Goal: Use online tool/utility

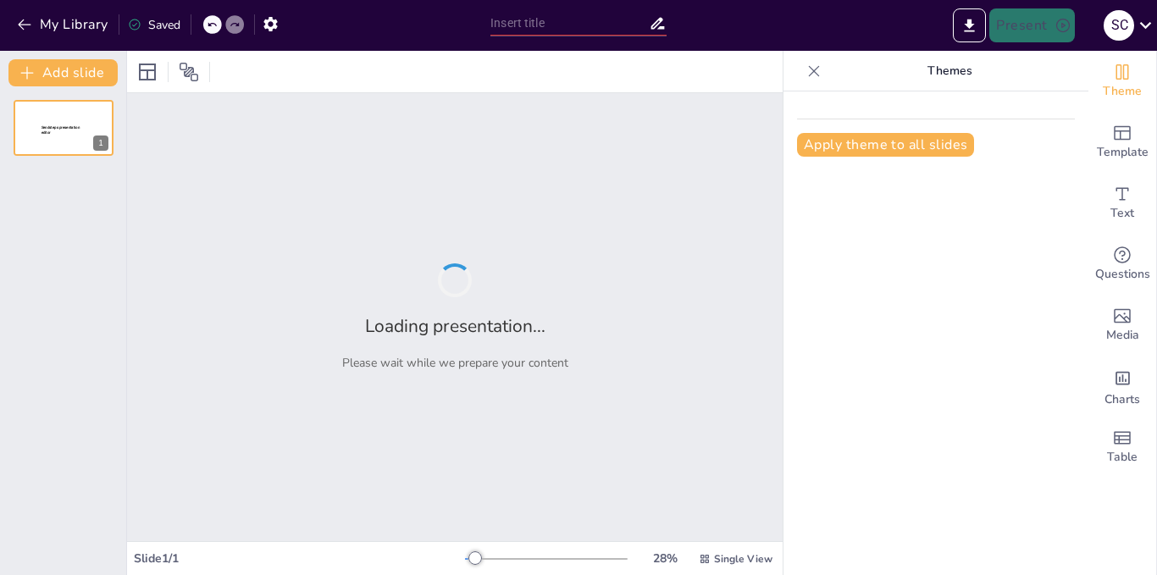
type input "Biotecnología en [GEOGRAPHIC_DATA]"
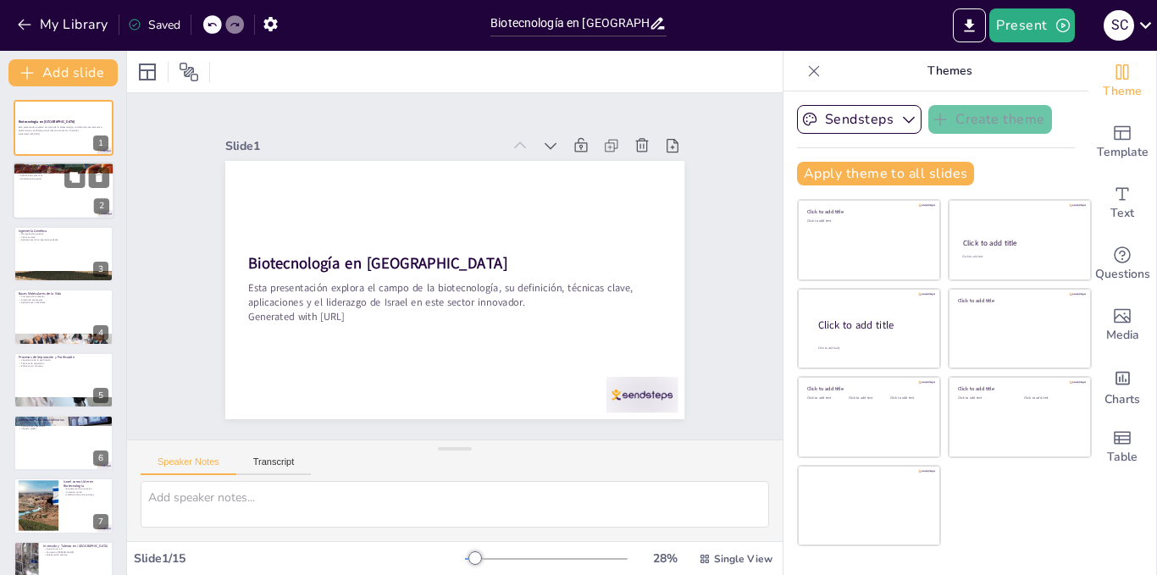
click at [48, 202] on div at bounding box center [64, 192] width 102 height 58
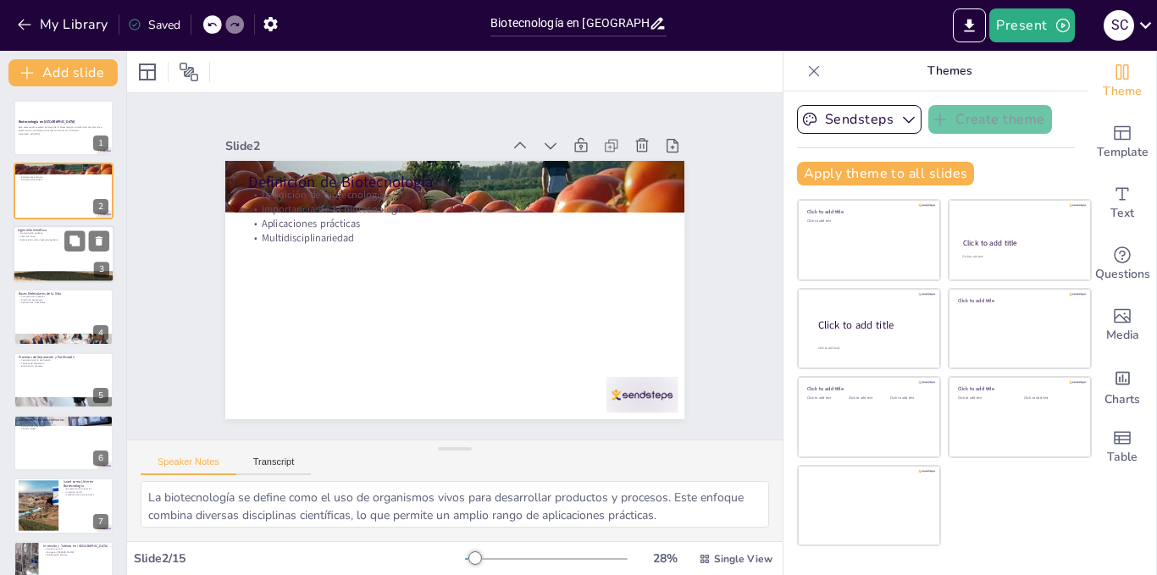
click at [47, 255] on div at bounding box center [64, 254] width 102 height 58
type textarea "La manipulación genética es crucial en biotecnología, ya que permite a los cien…"
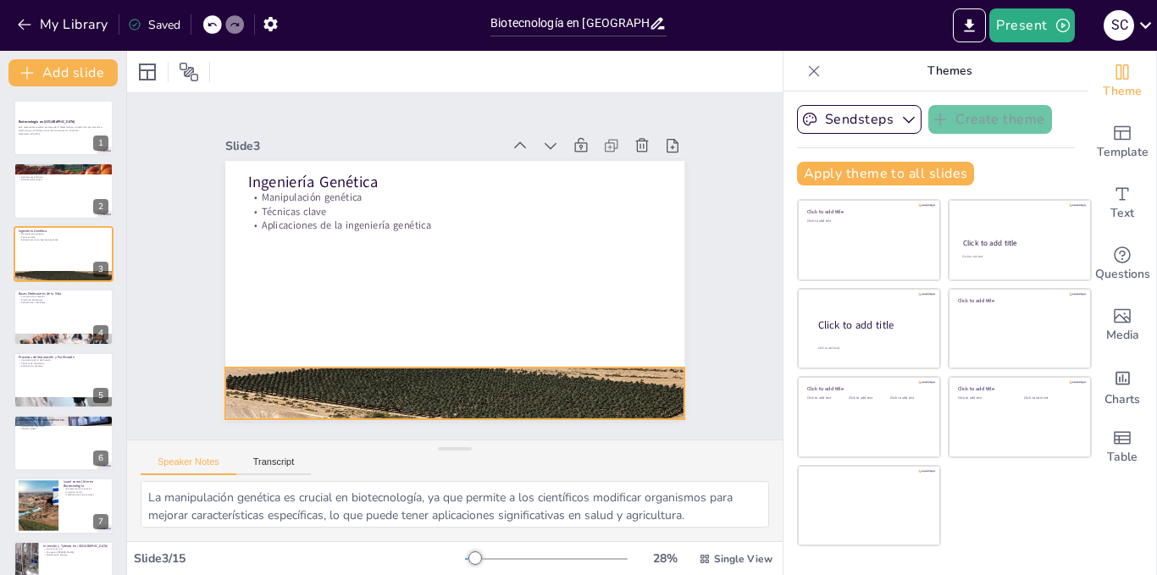
click at [284, 377] on div at bounding box center [428, 391] width 504 height 352
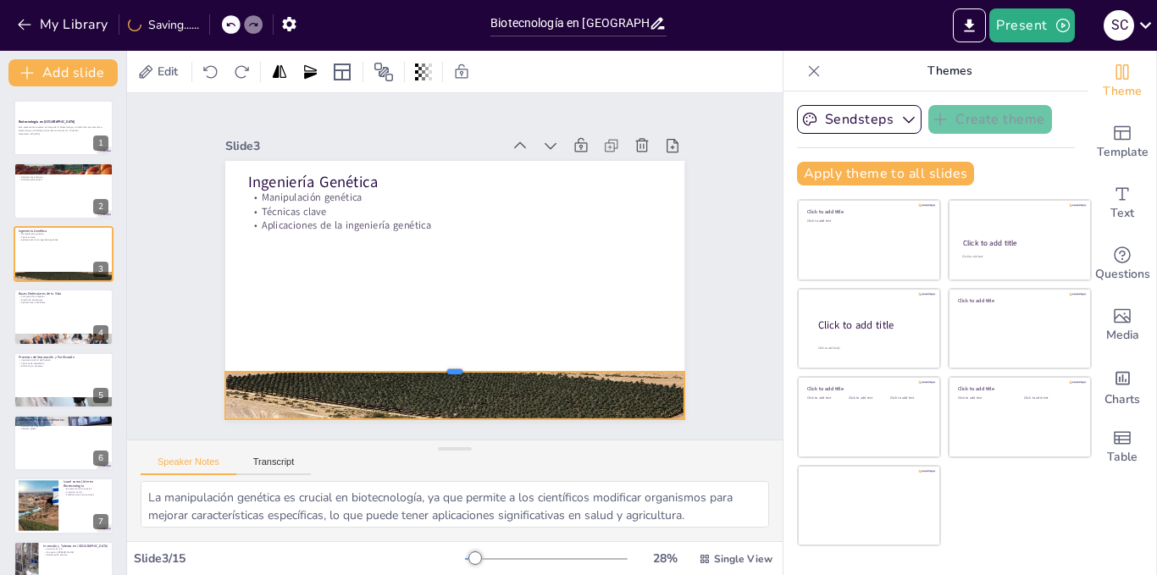
click at [387, 364] on div at bounding box center [356, 276] width 61 height 458
click at [280, 464] on button "Transcript" at bounding box center [273, 466] width 75 height 19
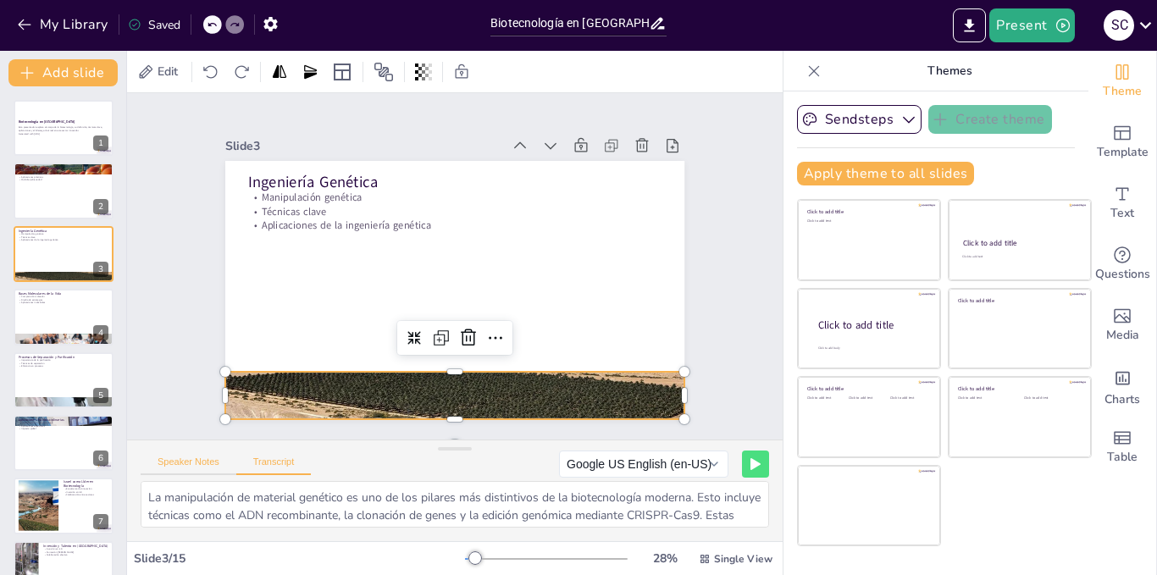
click at [208, 460] on button "Speaker Notes" at bounding box center [189, 466] width 96 height 19
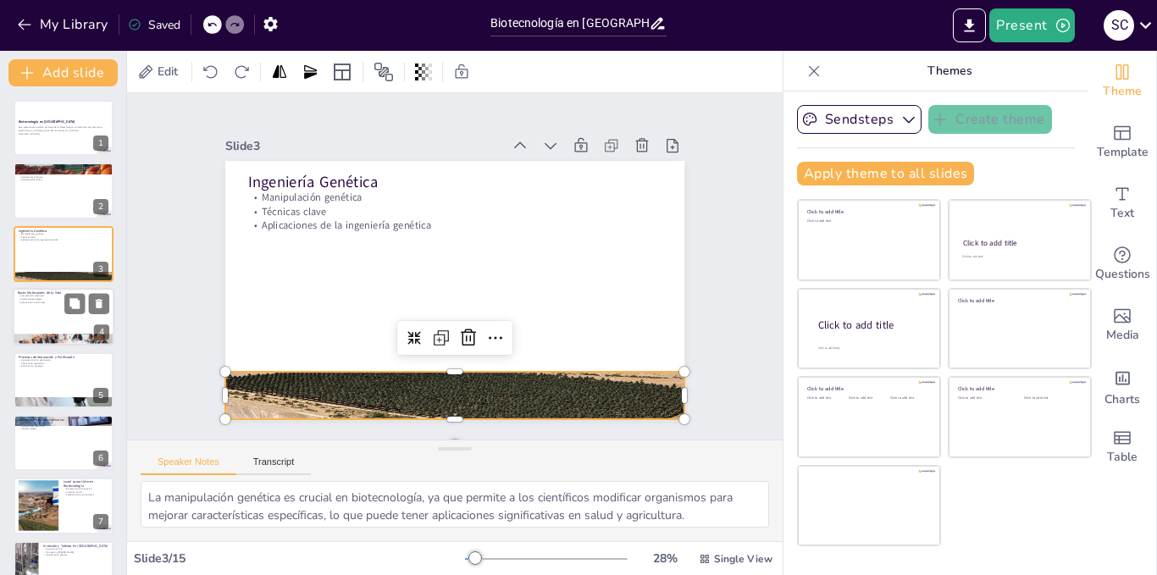
click at [35, 331] on div at bounding box center [64, 317] width 102 height 58
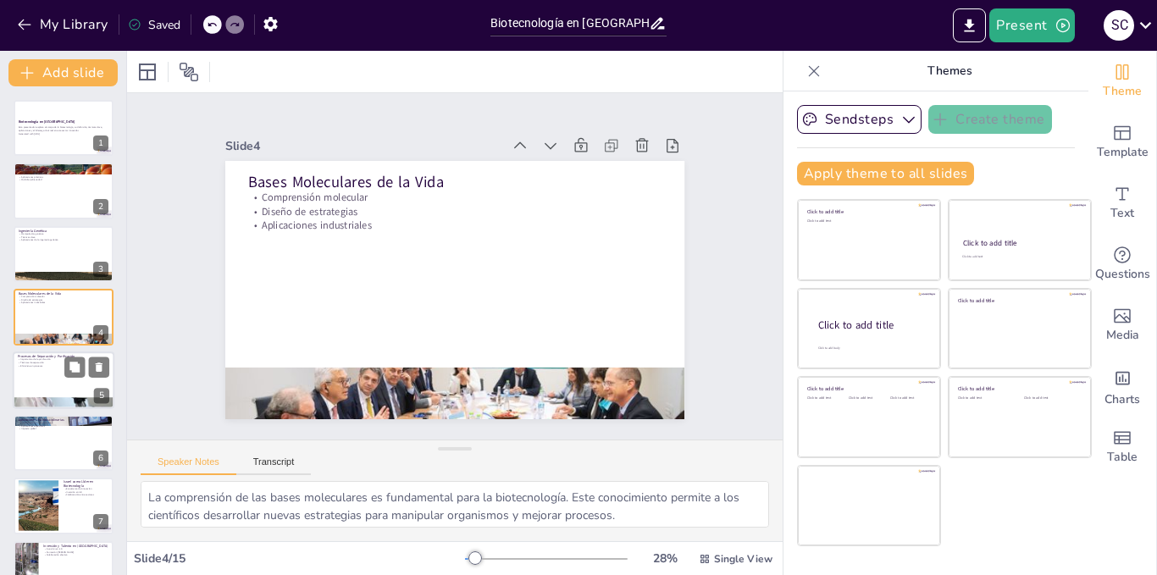
click at [42, 361] on p "Técnicas de separación" at bounding box center [63, 362] width 91 height 3
type textarea "La purificación de productos biotecnológicos es esencial para garantizar su cal…"
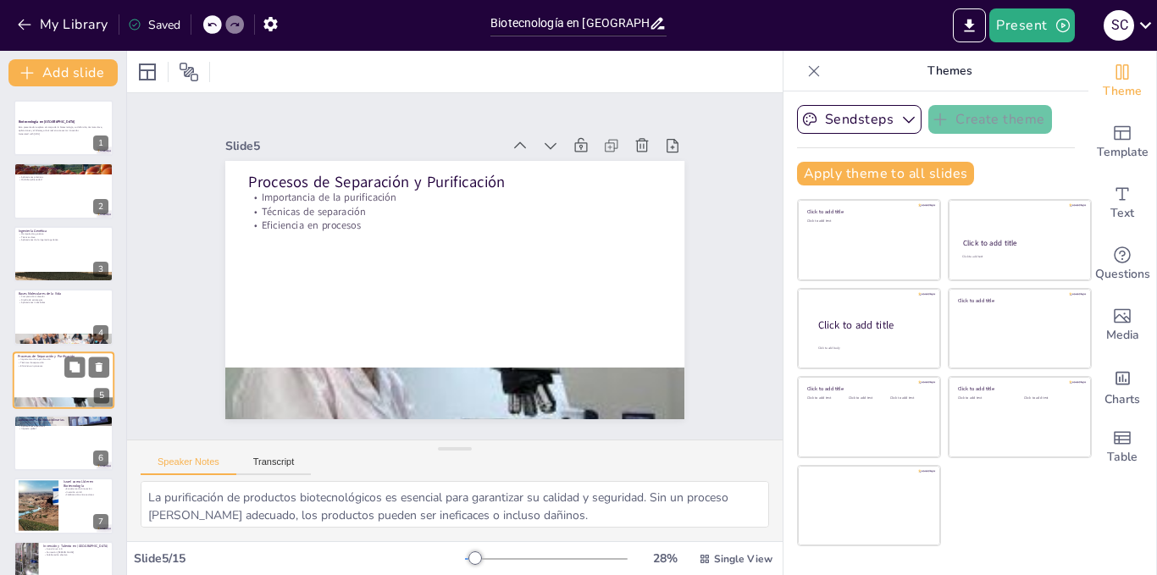
scroll to position [49, 0]
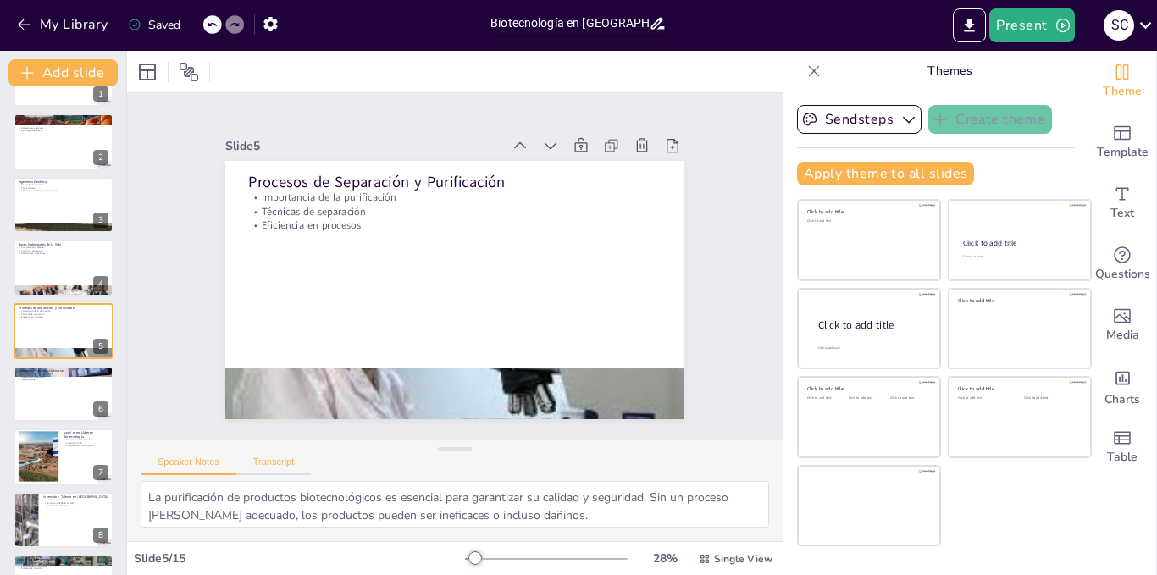
click at [282, 458] on button "Transcript" at bounding box center [273, 466] width 75 height 19
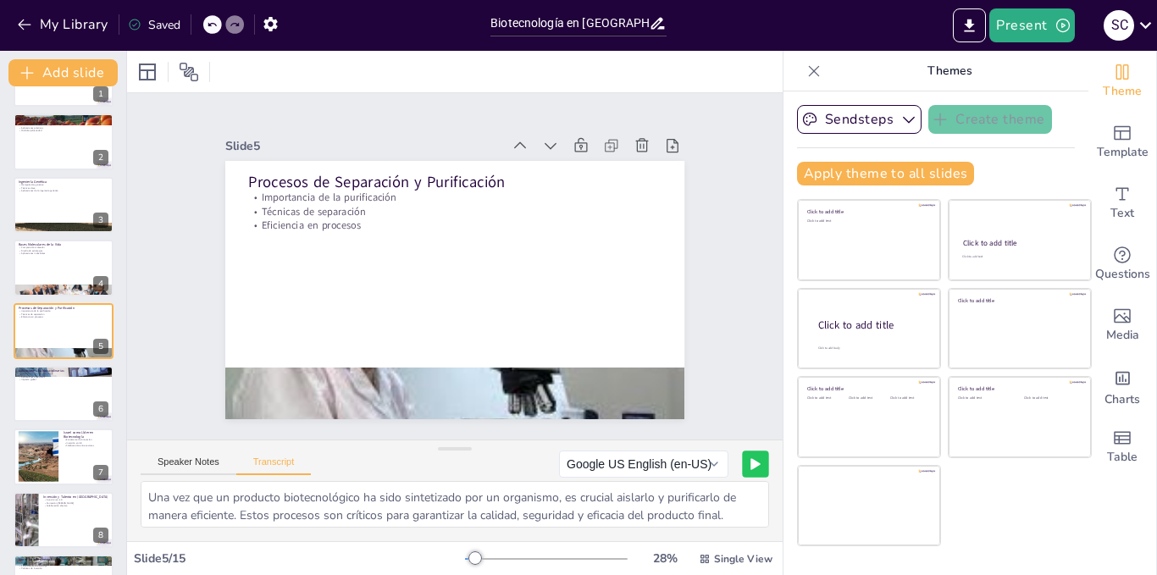
click at [742, 459] on button at bounding box center [755, 464] width 26 height 26
click at [723, 462] on rect at bounding box center [724, 464] width 3 height 12
click at [665, 461] on button "Google US English (en-US)" at bounding box center [609, 464] width 169 height 27
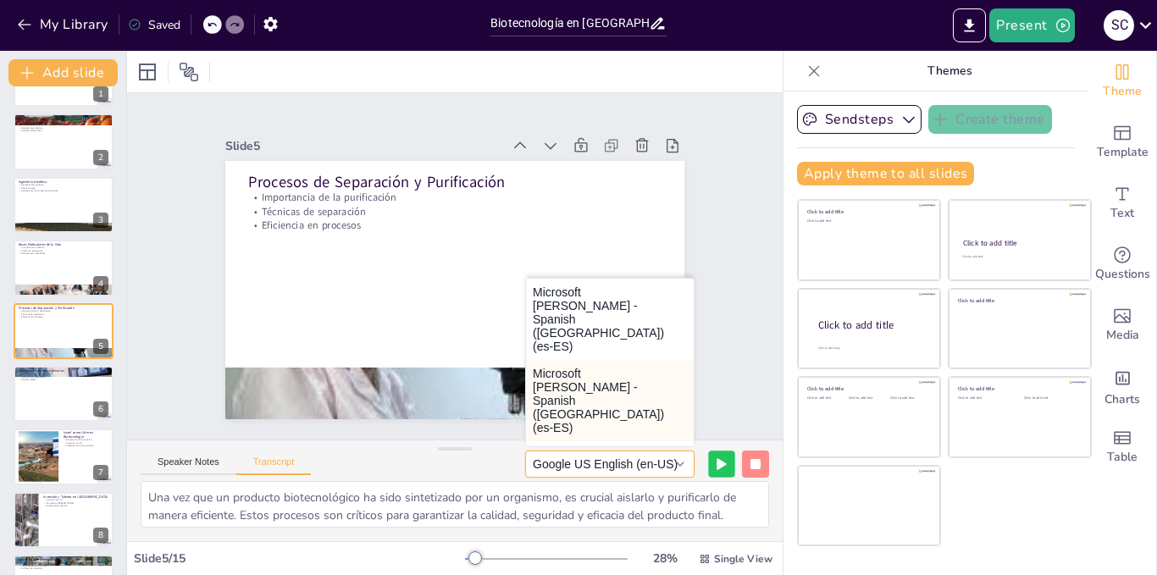
scroll to position [85, 0]
click at [611, 357] on button "Microsoft [PERSON_NAME] - Spanish ([GEOGRAPHIC_DATA]) (es-ES)" at bounding box center [610, 397] width 168 height 81
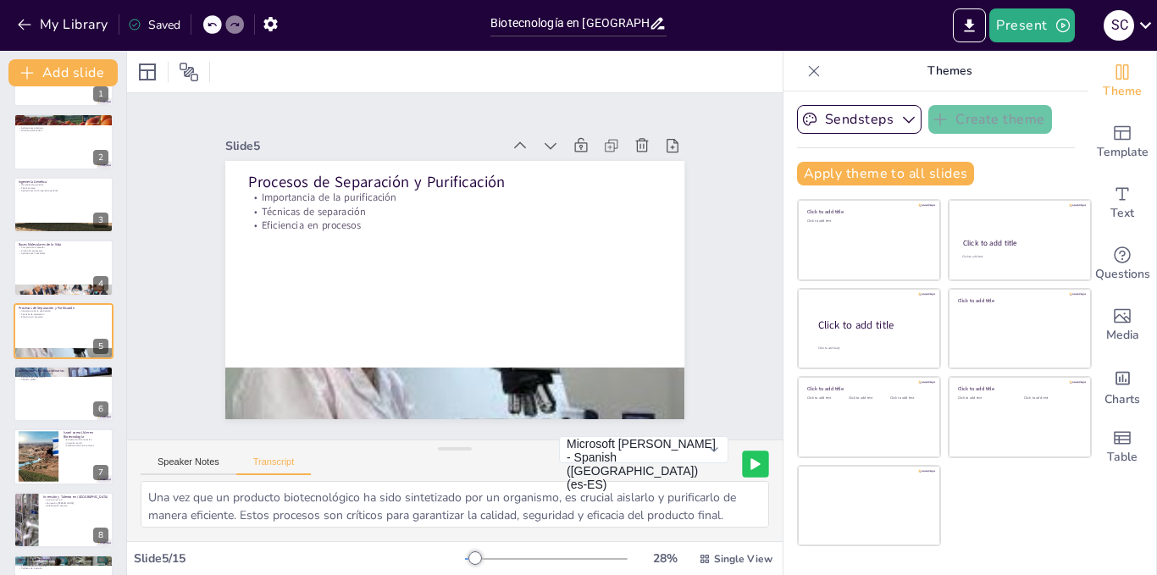
click at [751, 464] on icon at bounding box center [755, 464] width 8 height 10
click at [742, 466] on button at bounding box center [755, 464] width 26 height 26
click at [696, 463] on button "Microsoft [PERSON_NAME] - Spanish ([GEOGRAPHIC_DATA]) (es-ES)" at bounding box center [643, 449] width 169 height 27
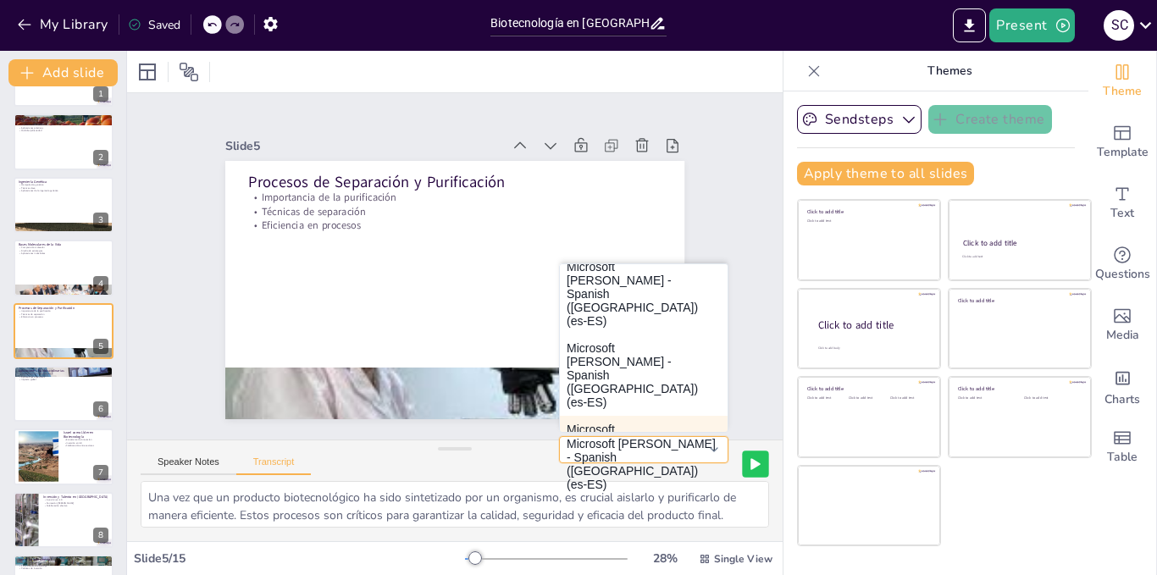
scroll to position [0, 0]
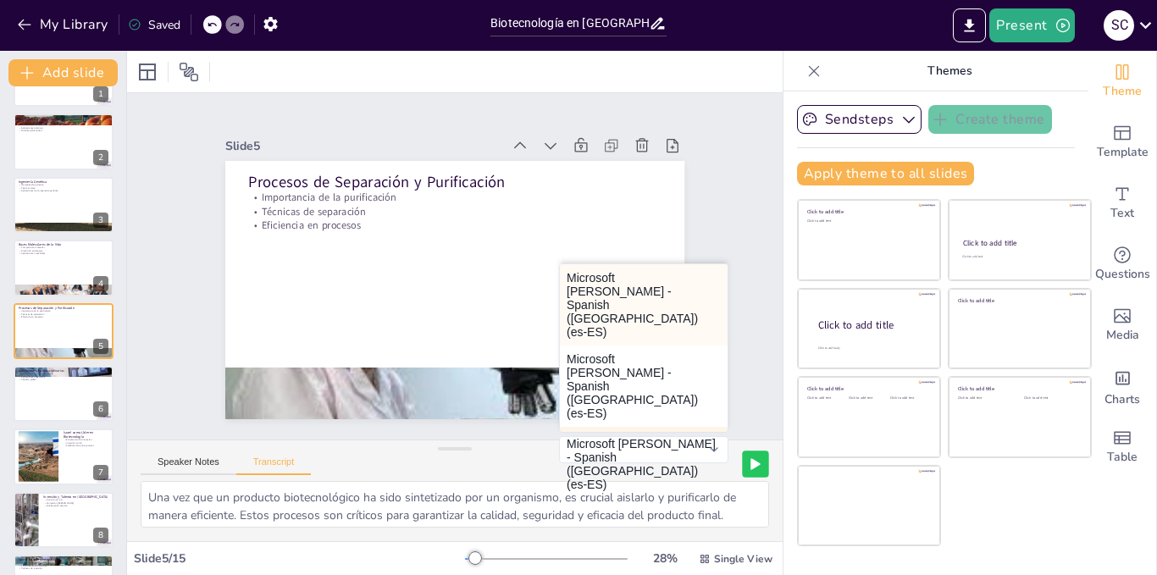
click at [632, 308] on button "Microsoft [PERSON_NAME] - Spanish ([GEOGRAPHIC_DATA]) (es-ES)" at bounding box center [644, 304] width 168 height 81
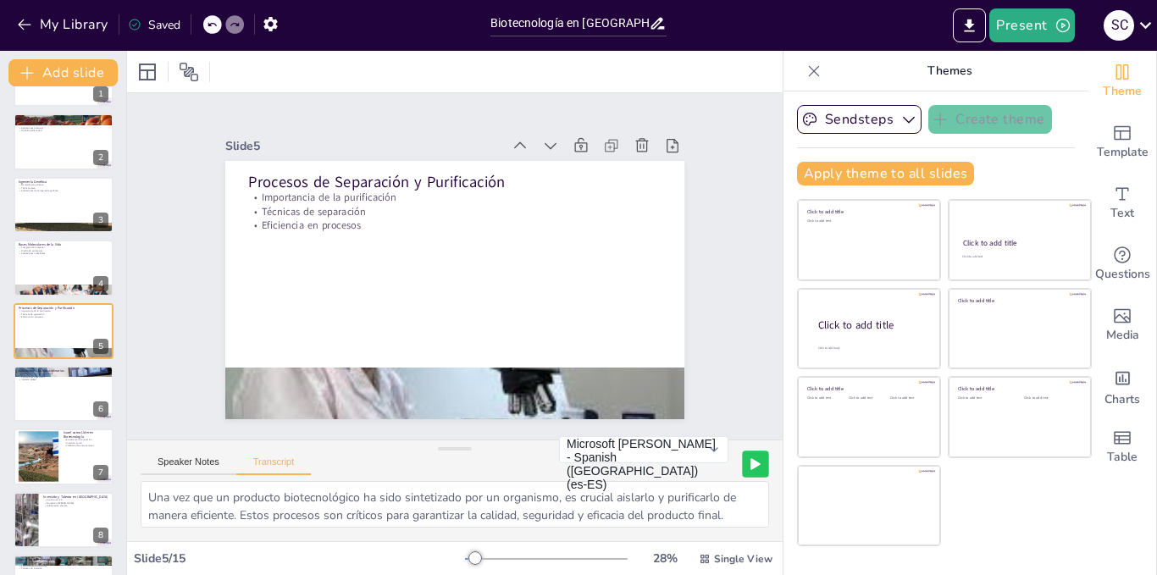
click at [742, 457] on button at bounding box center [755, 464] width 26 height 26
click at [751, 459] on icon at bounding box center [756, 464] width 10 height 10
click at [704, 457] on button "Microsoft [PERSON_NAME] - Spanish ([GEOGRAPHIC_DATA]) (es-ES)" at bounding box center [643, 449] width 169 height 27
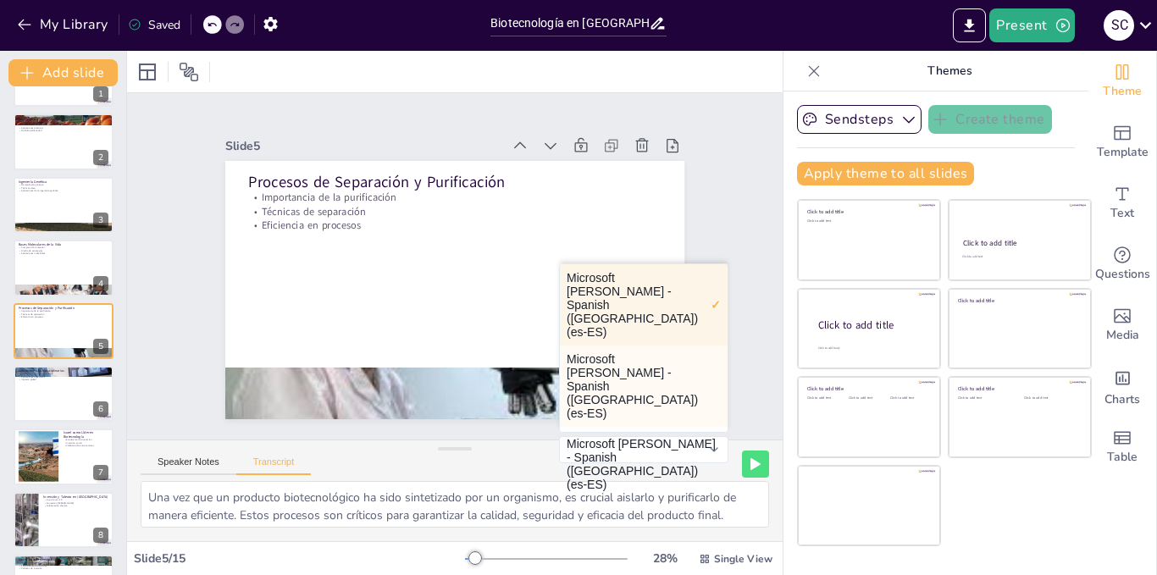
click at [640, 357] on button "Microsoft [PERSON_NAME] - Spanish ([GEOGRAPHIC_DATA]) (es-ES)" at bounding box center [644, 386] width 168 height 81
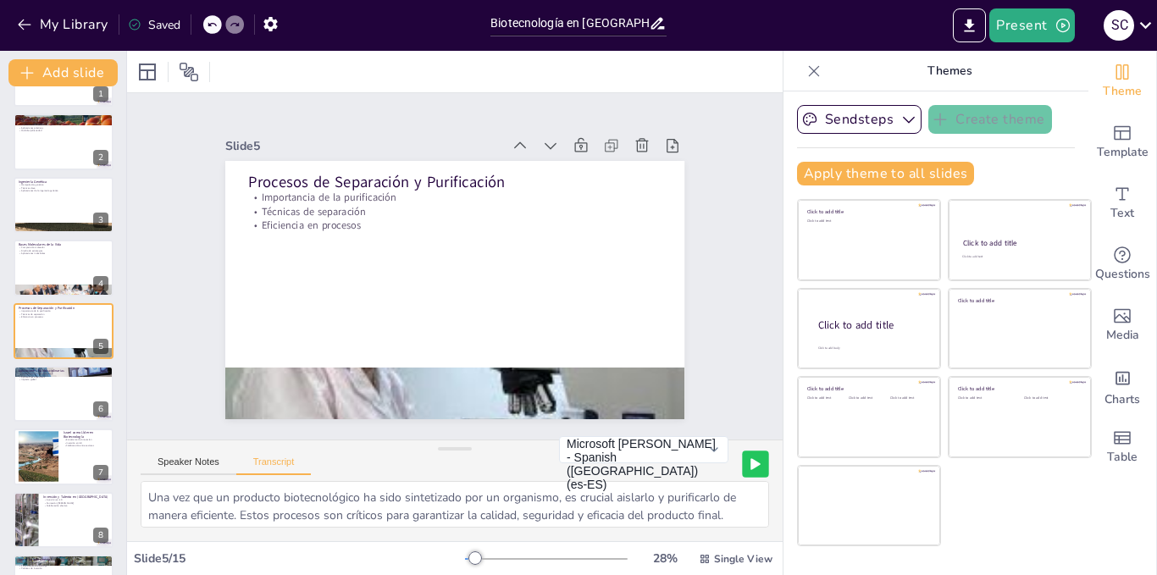
click at [742, 469] on button at bounding box center [755, 464] width 26 height 26
click at [742, 470] on button at bounding box center [755, 464] width 26 height 26
click at [695, 463] on button "Microsoft [PERSON_NAME] - Spanish ([GEOGRAPHIC_DATA]) (es-ES)" at bounding box center [643, 449] width 169 height 27
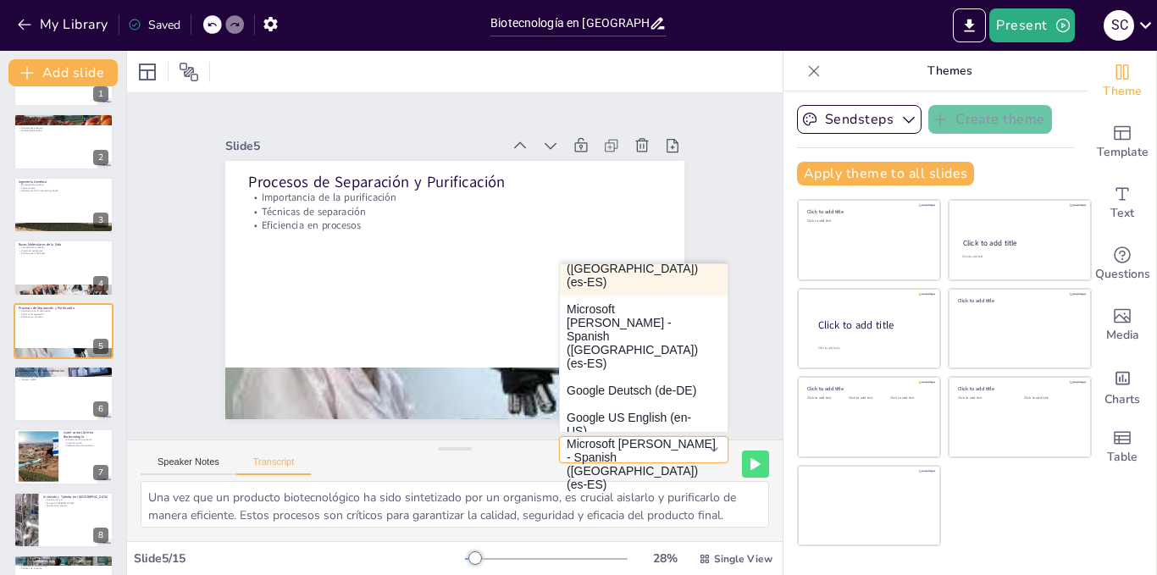
scroll to position [158, 0]
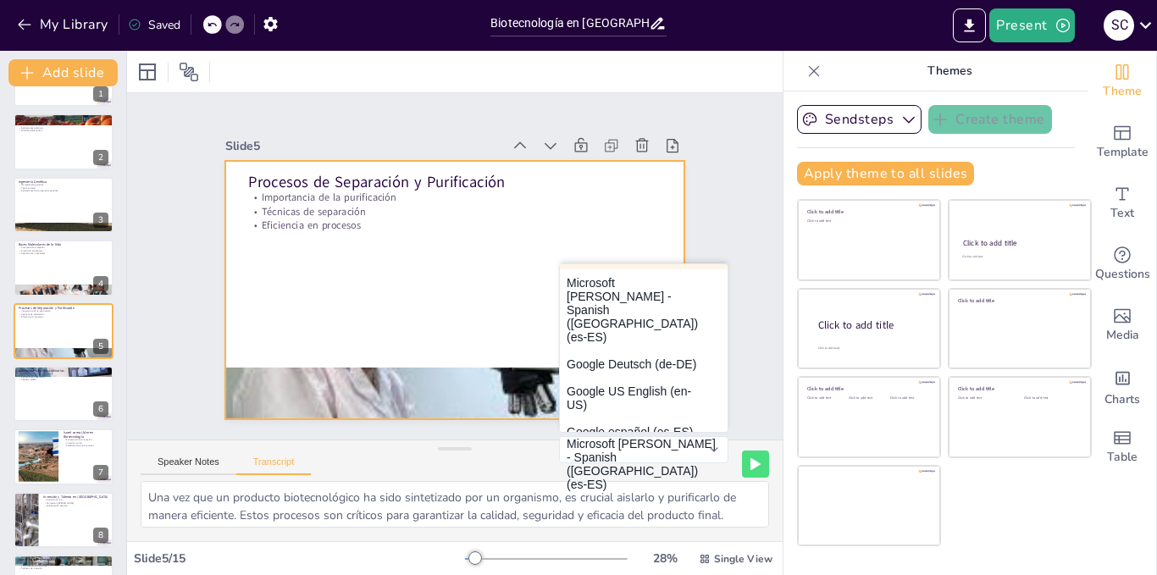
click at [284, 249] on div at bounding box center [478, 259] width 388 height 517
